Goal: Navigation & Orientation: Find specific page/section

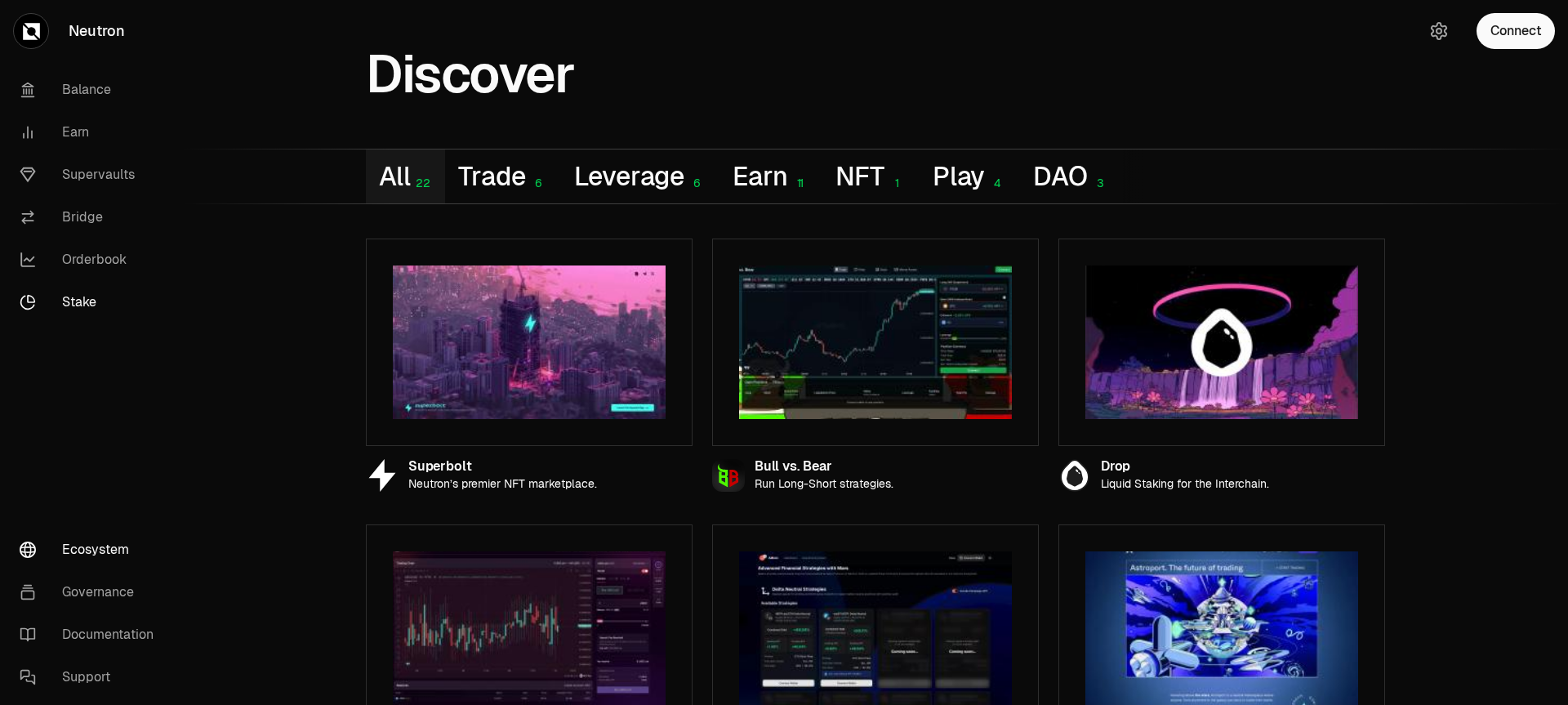
click at [62, 310] on link "Stake" at bounding box center [91, 302] width 169 height 43
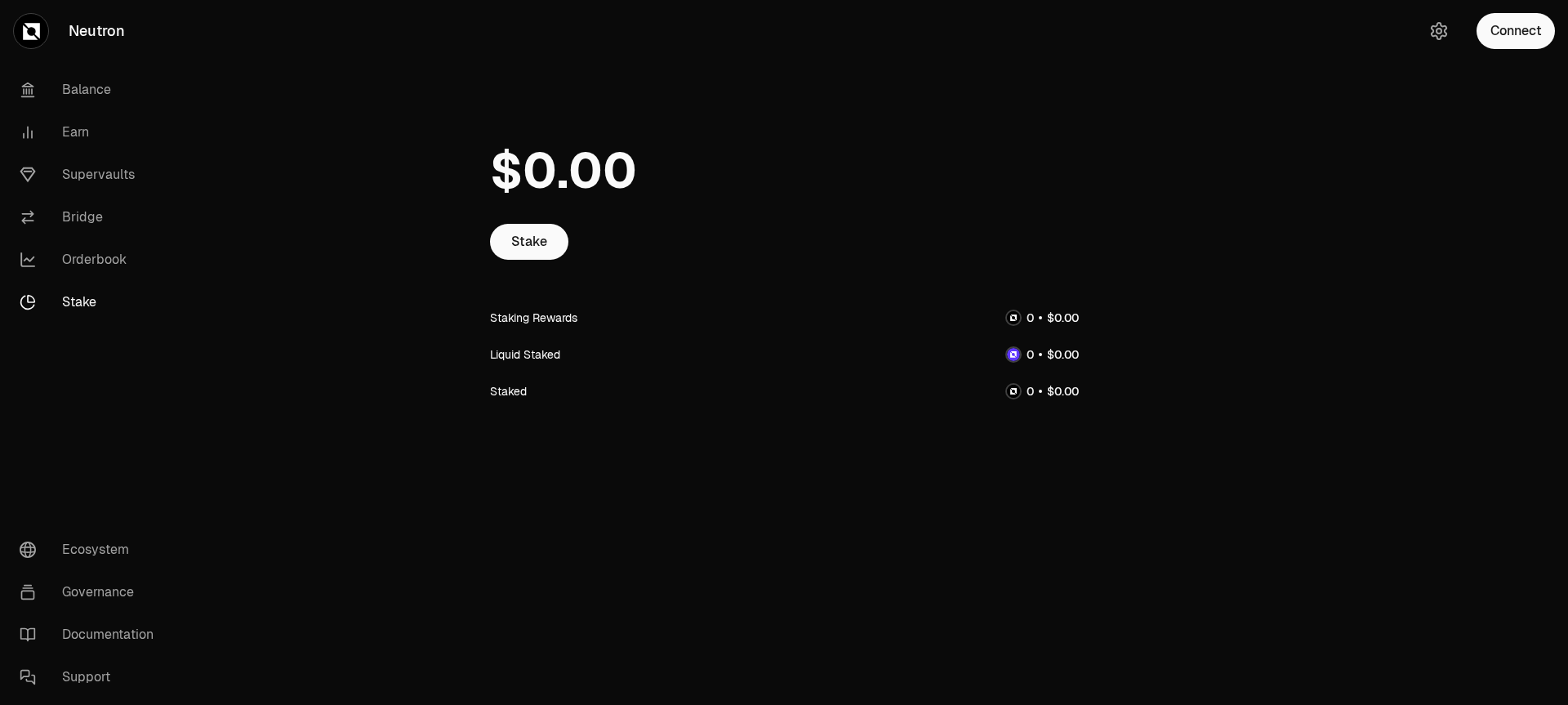
click at [71, 282] on link "Stake" at bounding box center [91, 302] width 169 height 43
click at [78, 259] on link "Orderbook" at bounding box center [91, 260] width 169 height 43
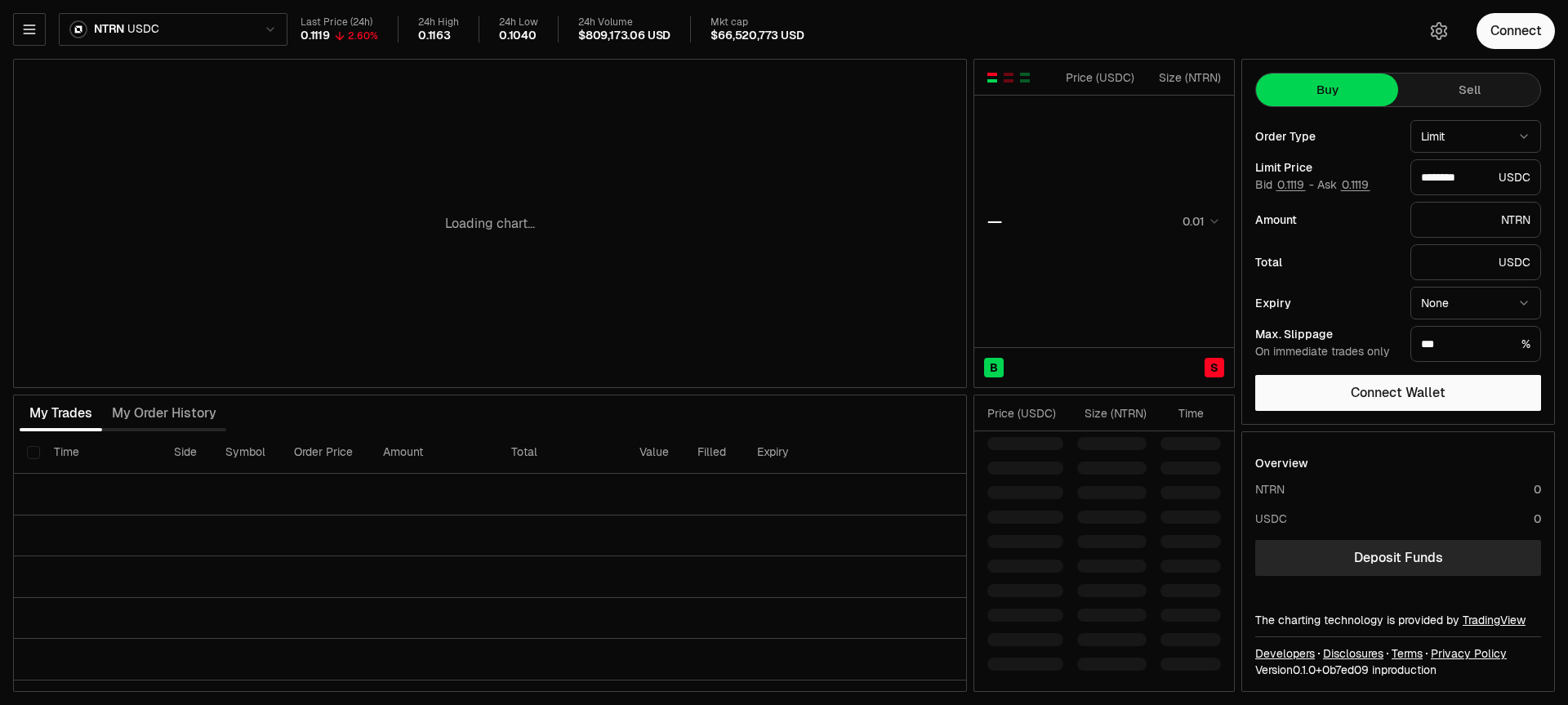
type input "********"
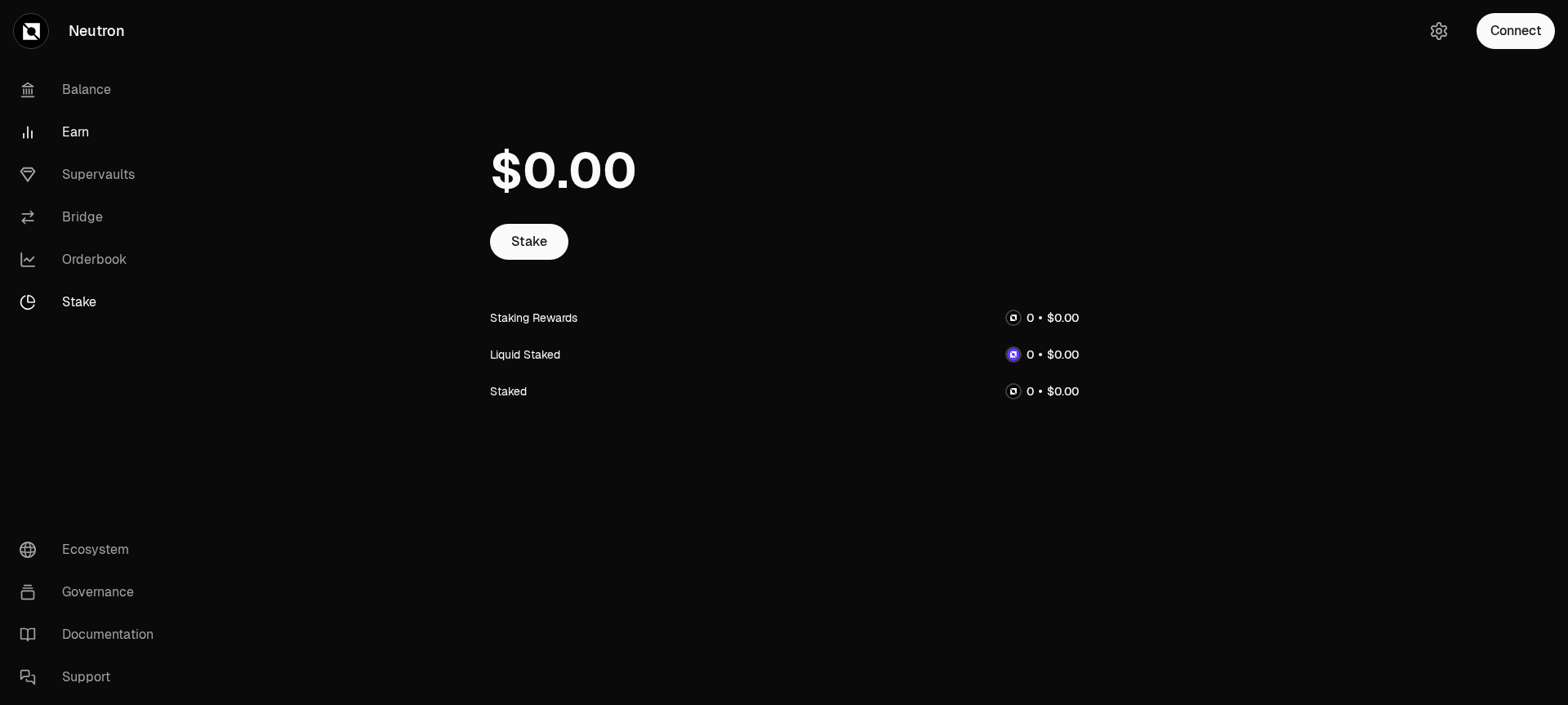
click at [94, 130] on link "Earn" at bounding box center [91, 132] width 169 height 43
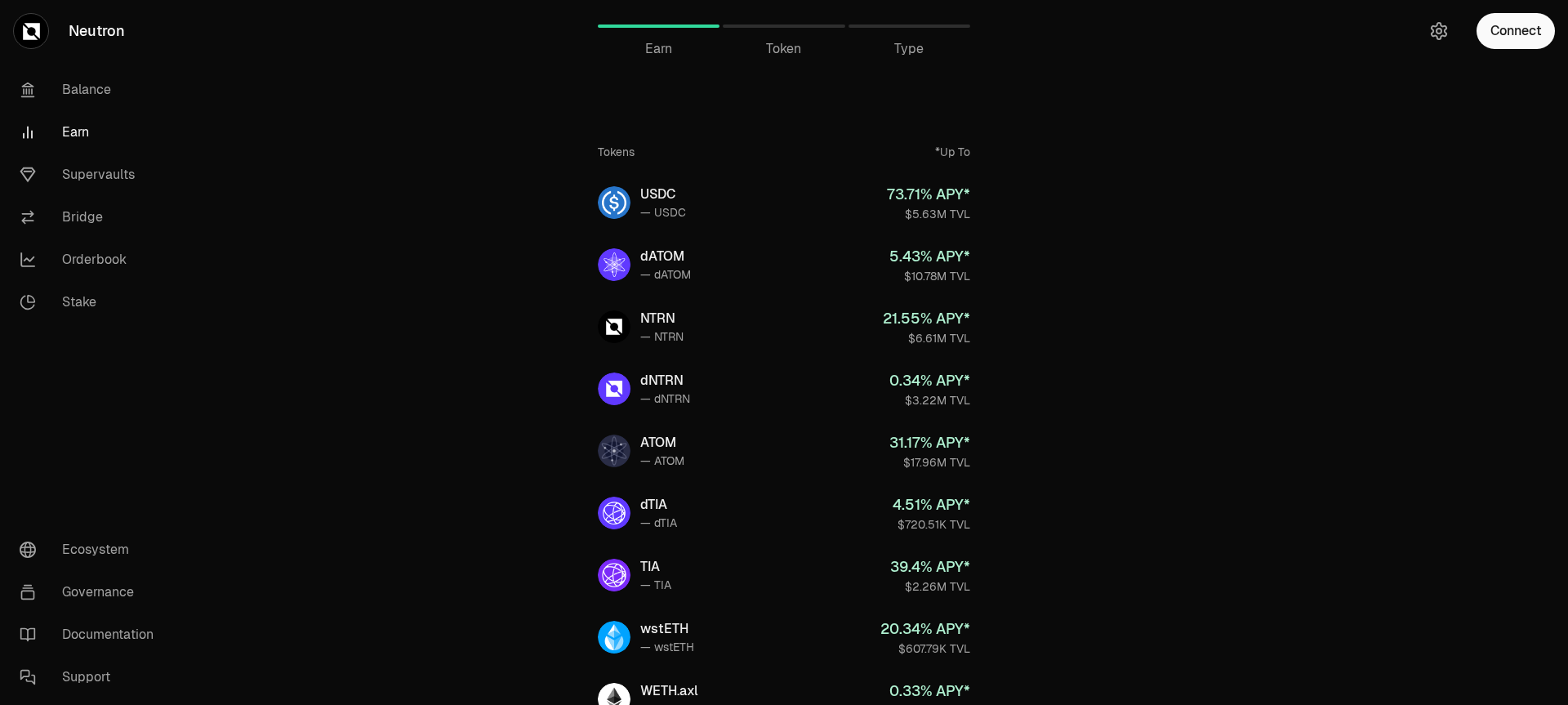
click at [953, 152] on div "*Up To" at bounding box center [953, 152] width 35 height 17
click at [789, 51] on span "Token" at bounding box center [783, 48] width 35 height 19
click at [766, 39] on span "Token" at bounding box center [783, 48] width 35 height 19
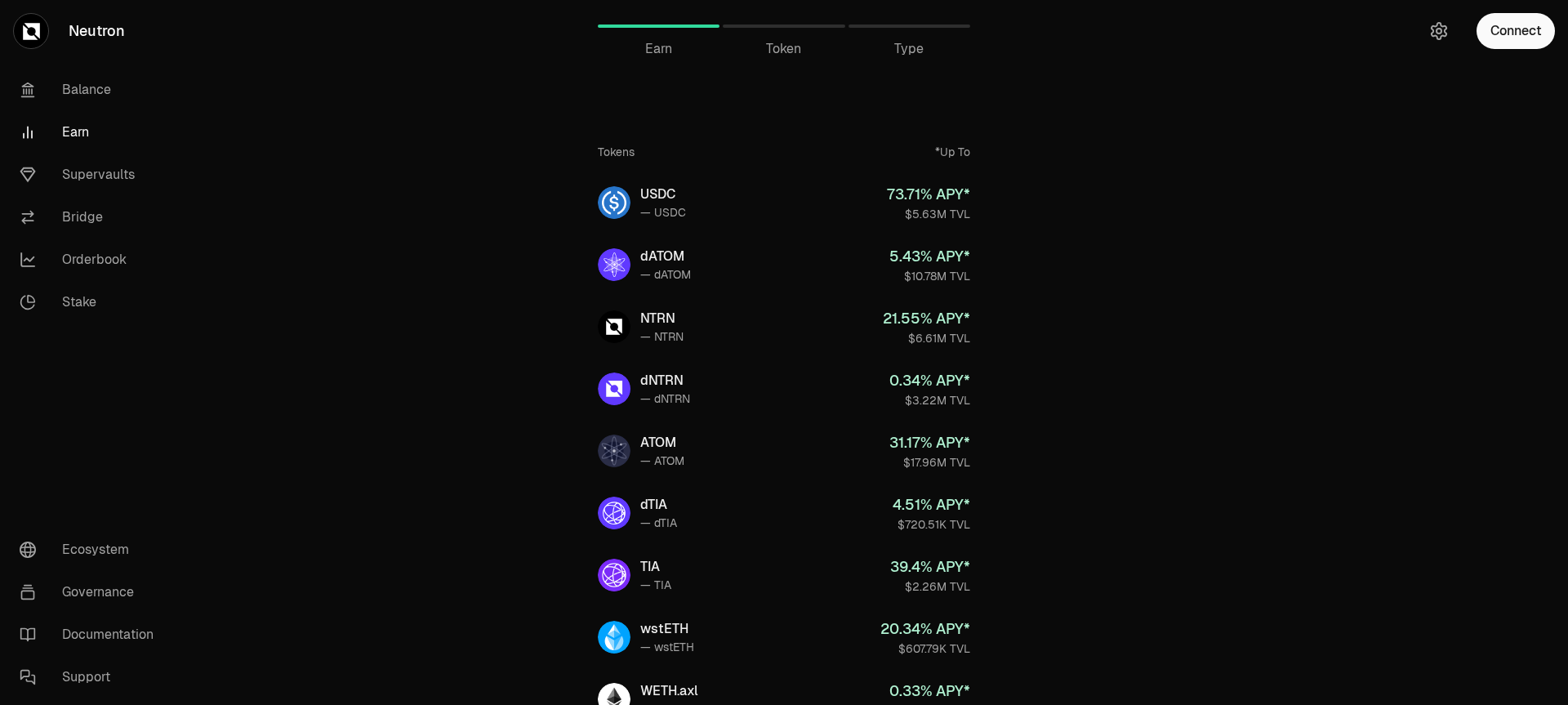
click at [766, 31] on div "Token" at bounding box center [783, 26] width 122 height 39
click at [771, 23] on div "Token" at bounding box center [783, 26] width 122 height 39
click at [911, 49] on span "Type" at bounding box center [908, 48] width 29 height 19
click at [101, 173] on link "Supervaults" at bounding box center [91, 175] width 169 height 43
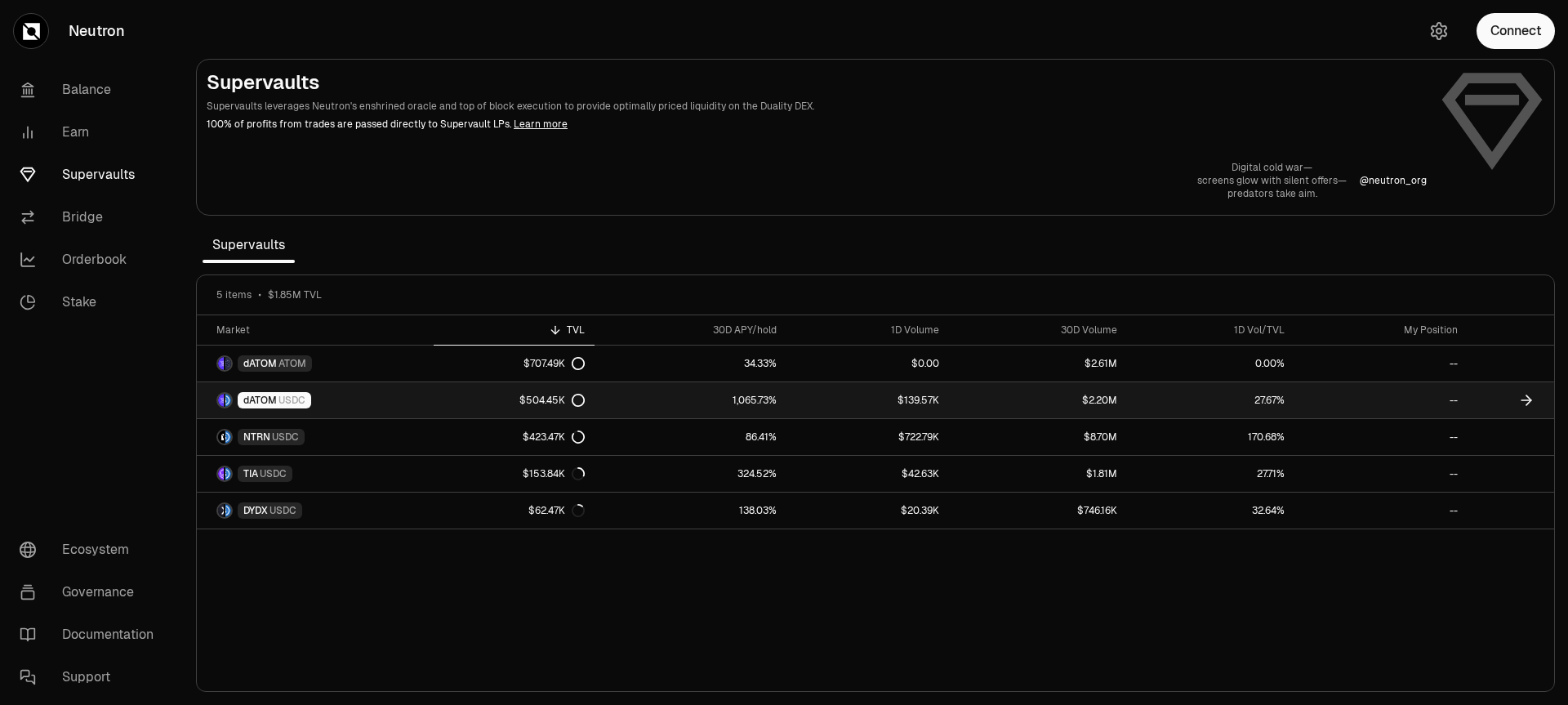
click at [387, 401] on link "dATOM USDC" at bounding box center [316, 400] width 237 height 36
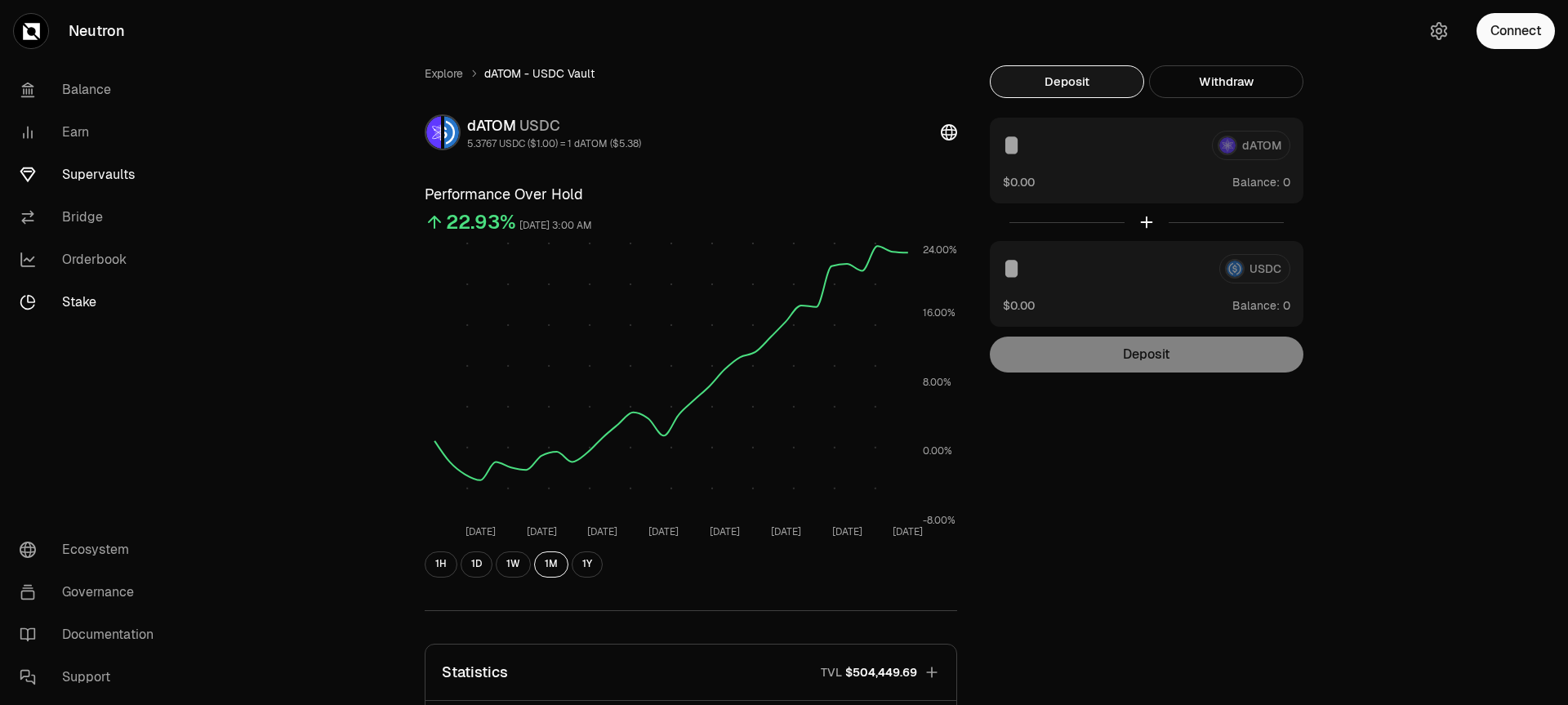
click at [94, 297] on link "Stake" at bounding box center [91, 302] width 169 height 43
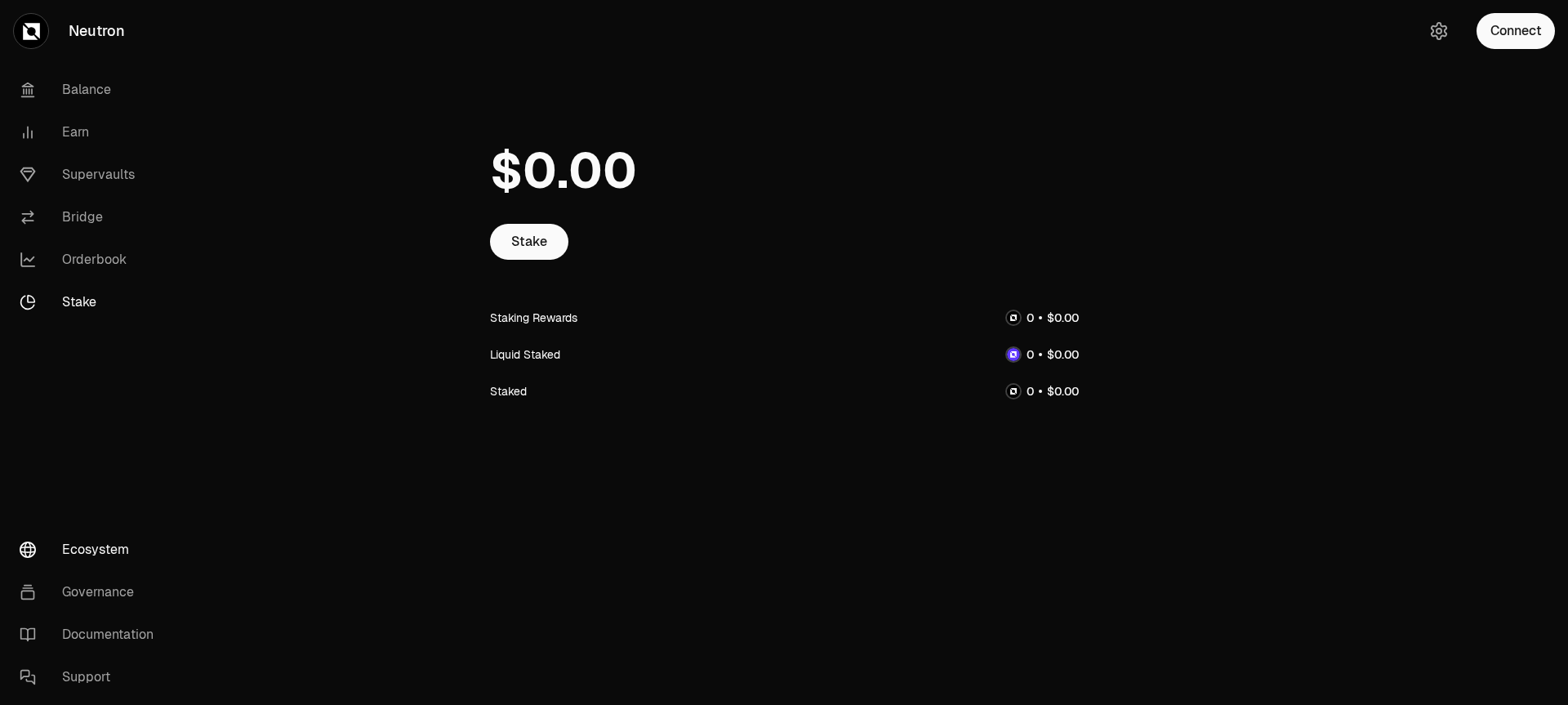
click at [93, 541] on link "Ecosystem" at bounding box center [91, 550] width 169 height 43
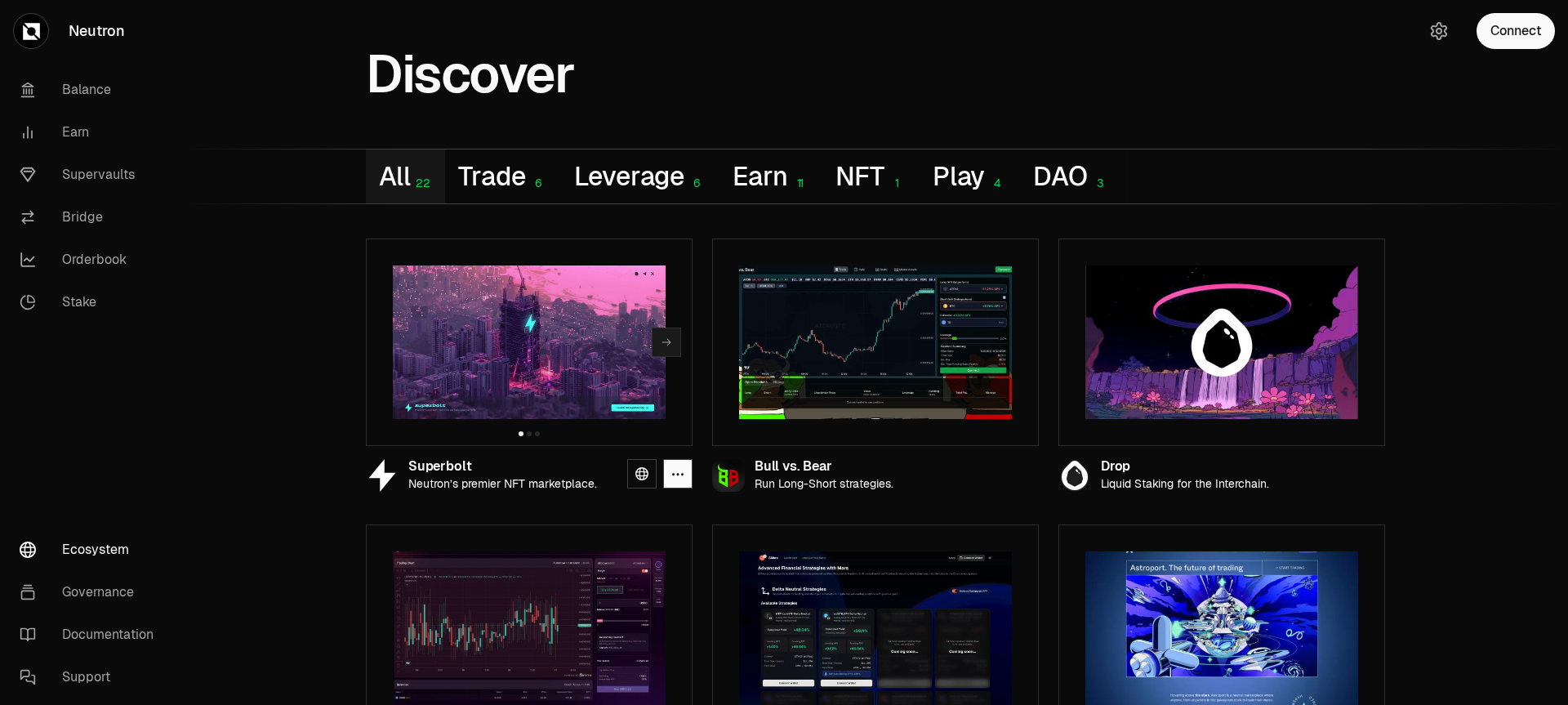
click at [544, 347] on img at bounding box center [529, 342] width 273 height 154
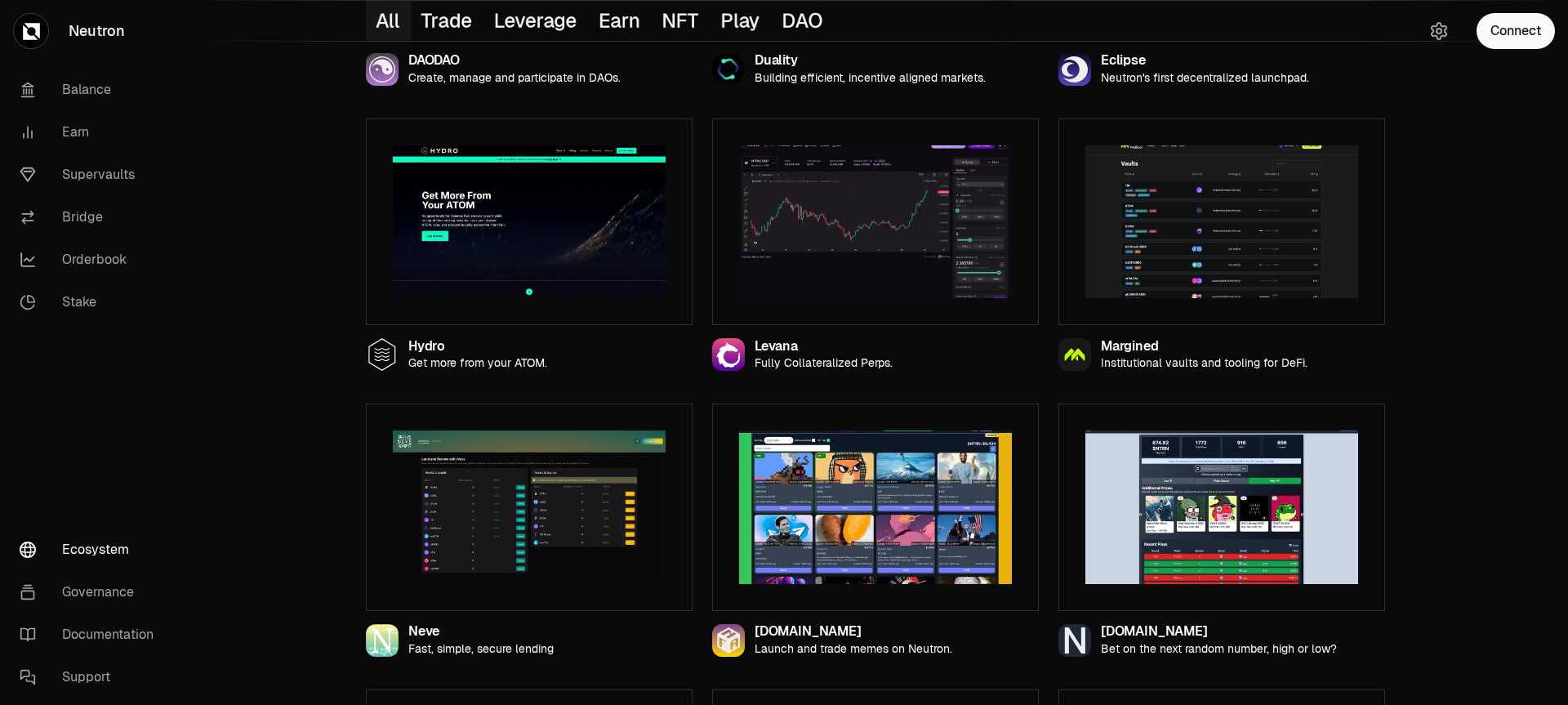
scroll to position [1323, 0]
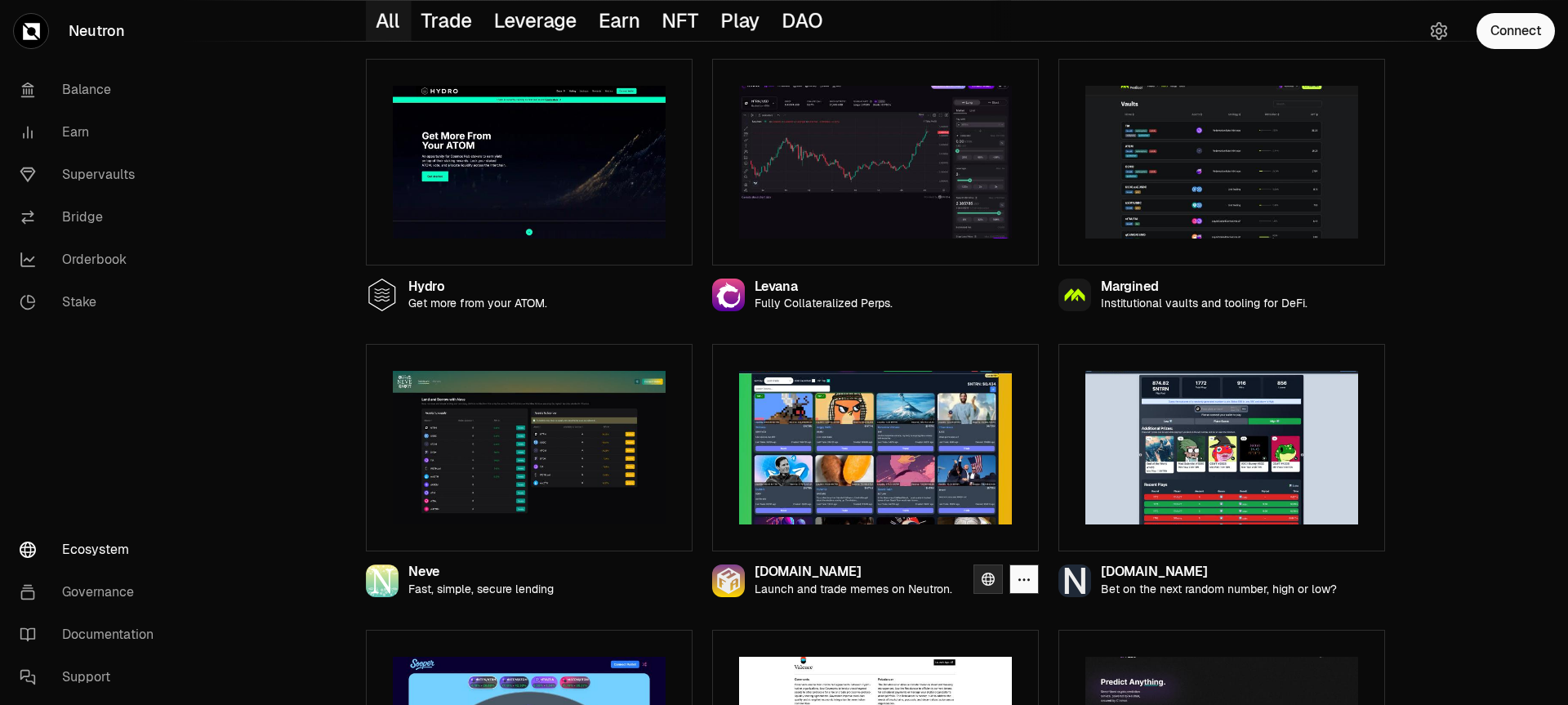
click at [988, 575] on icon at bounding box center [988, 579] width 13 height 13
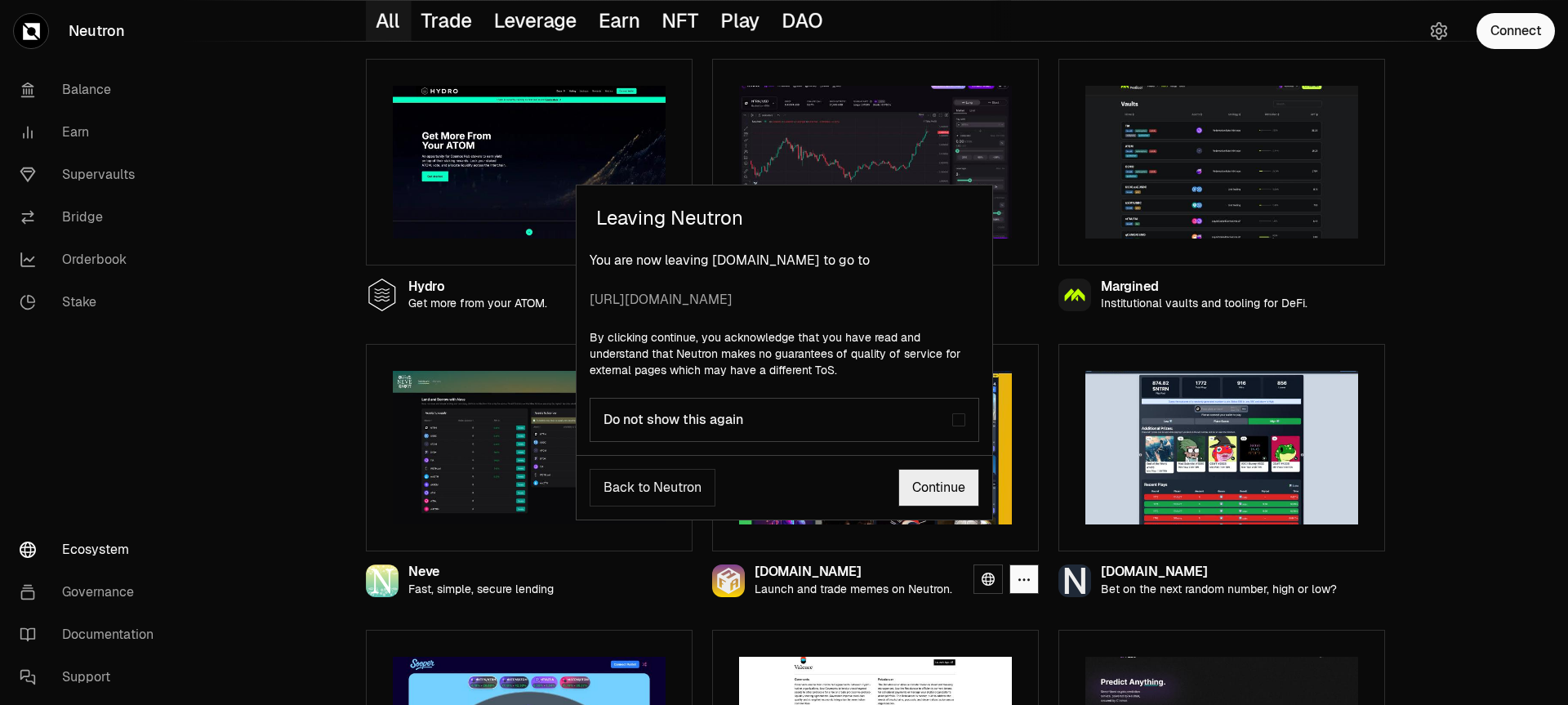
click at [665, 474] on button "Back to Neutron" at bounding box center [652, 487] width 126 height 38
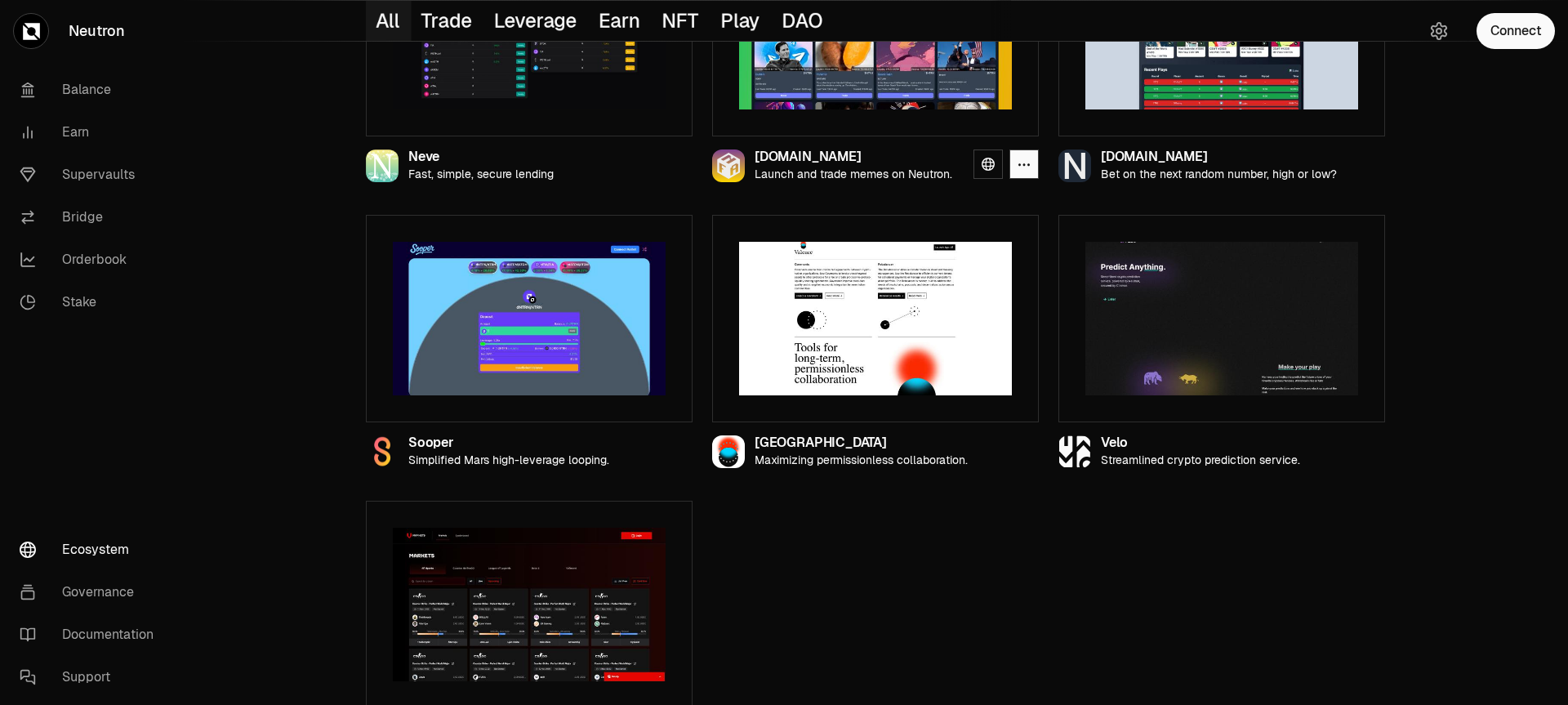
scroll to position [1800, 0]
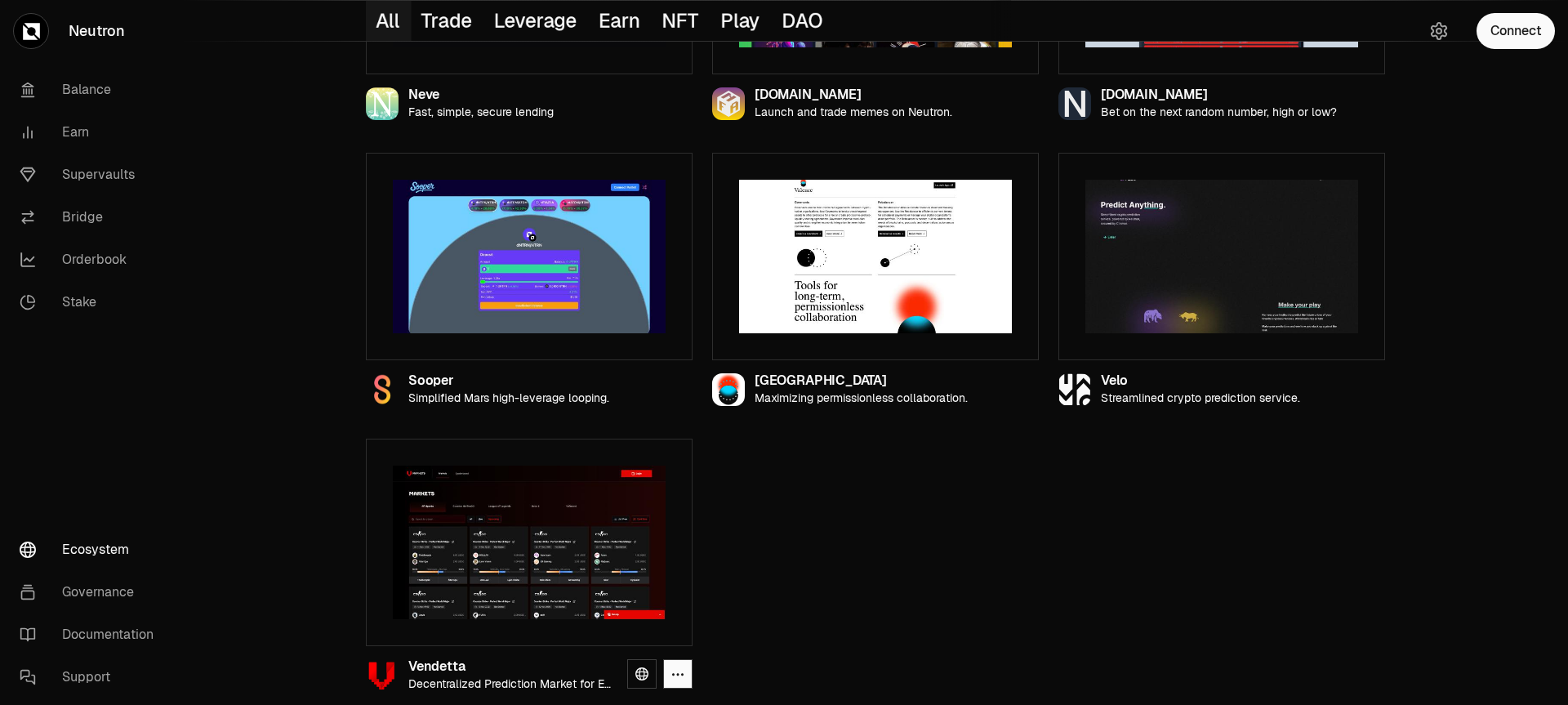
click at [510, 536] on img at bounding box center [529, 542] width 273 height 154
click at [510, 523] on img at bounding box center [529, 542] width 273 height 154
click at [645, 672] on icon at bounding box center [642, 674] width 13 height 13
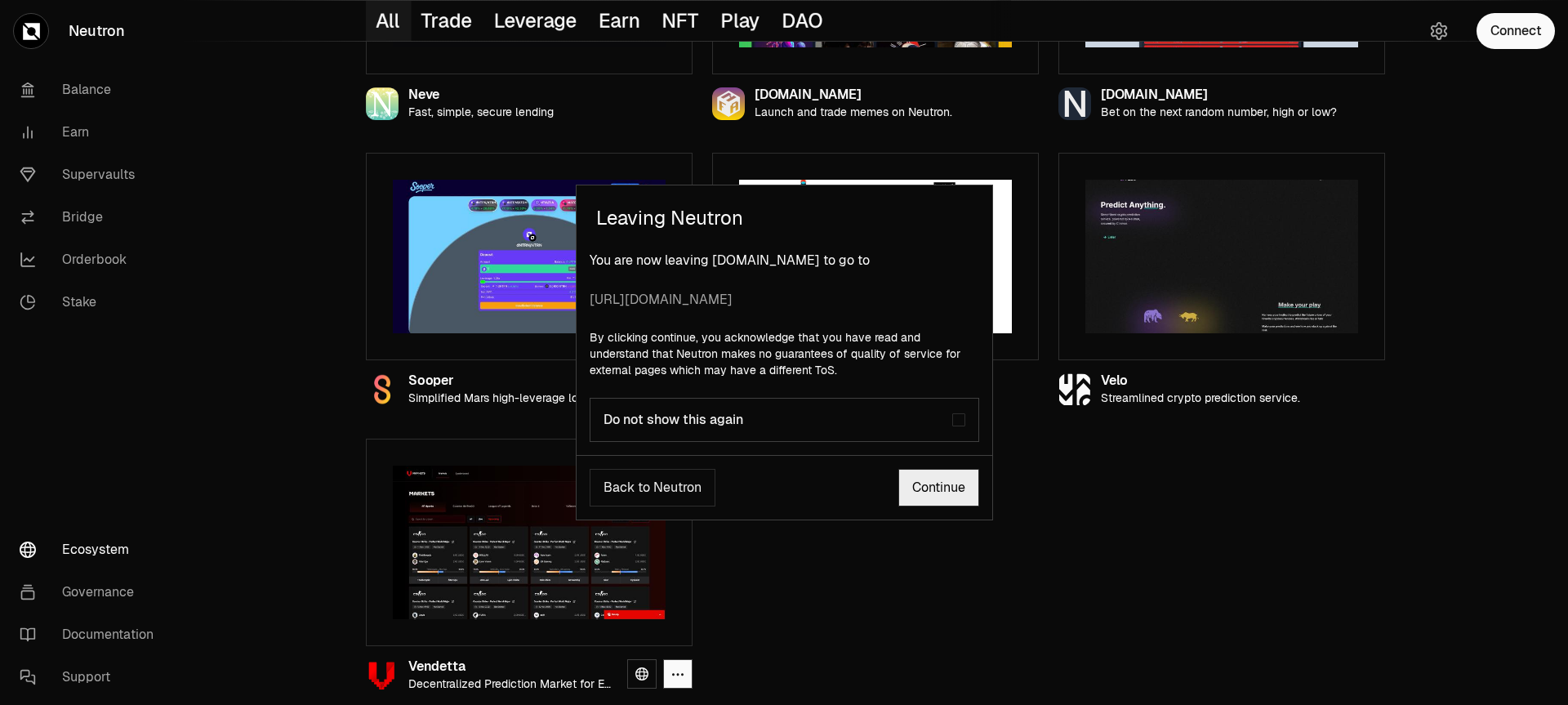
drag, startPoint x: 1211, startPoint y: 478, endPoint x: 1221, endPoint y: 474, distance: 10.8
click at [1211, 478] on div "Leaving Neutron You are now leaving [DOMAIN_NAME] to go to [URL][DOMAIN_NAME] B…" at bounding box center [784, 352] width 1568 height 705
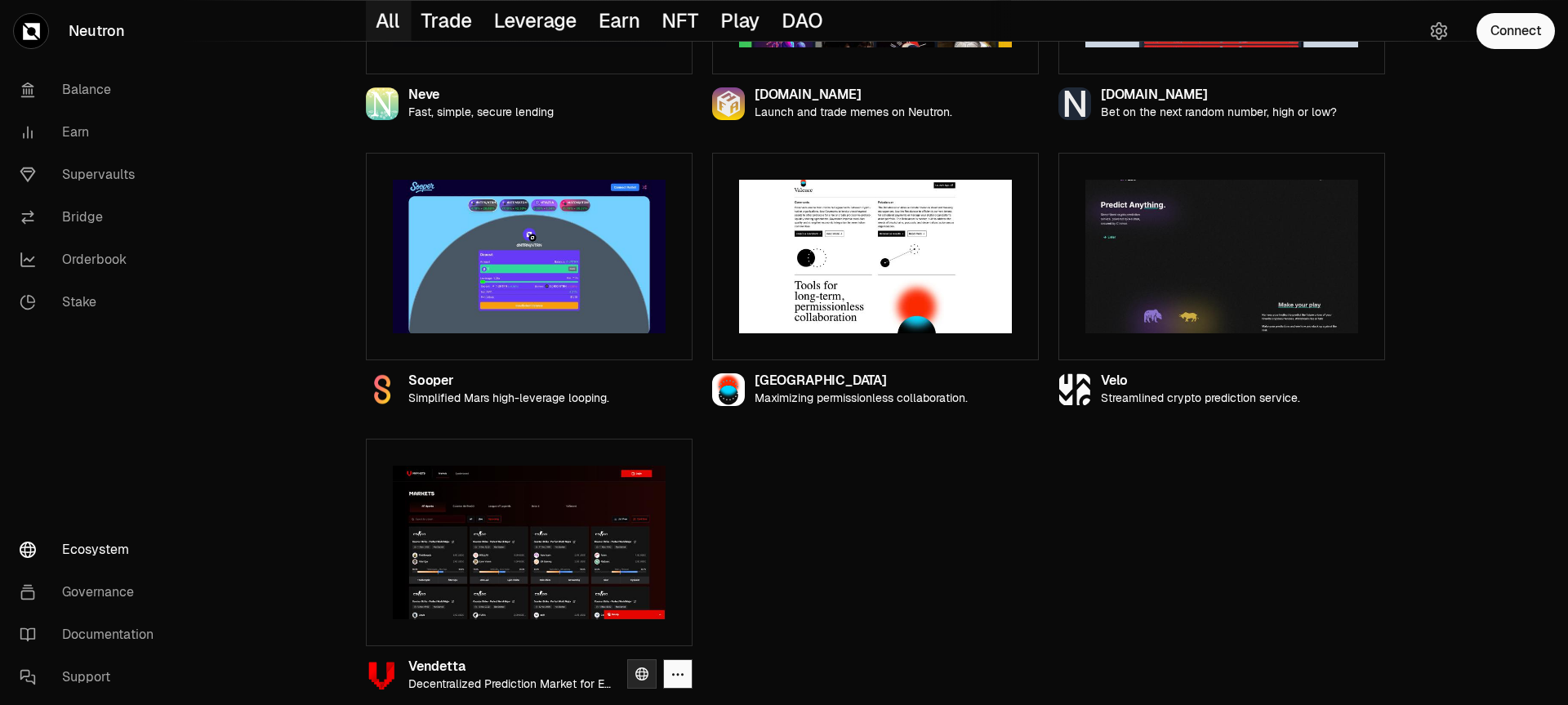
click at [648, 664] on link at bounding box center [641, 673] width 29 height 29
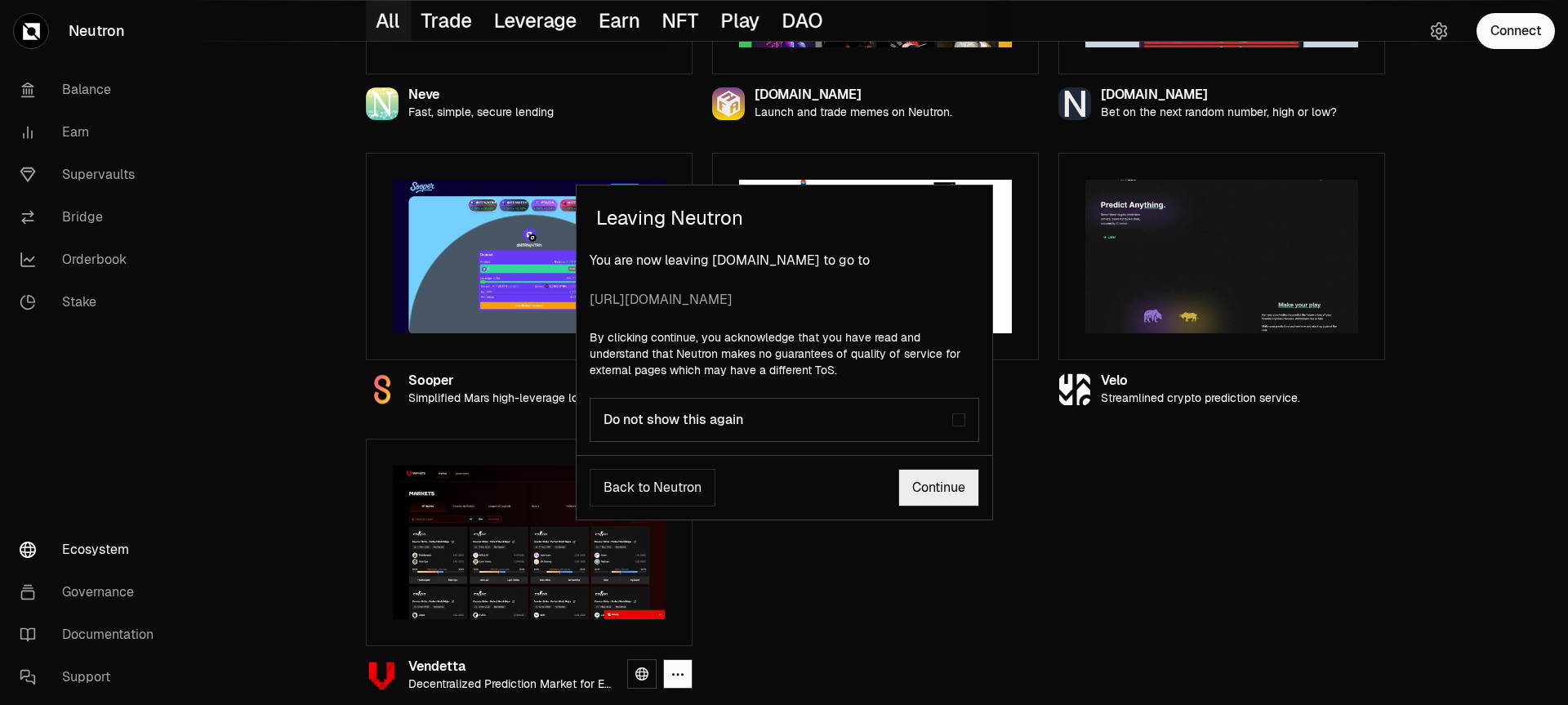
click at [928, 479] on link "Continue" at bounding box center [938, 487] width 81 height 38
